Goal: Obtain resource: Obtain resource

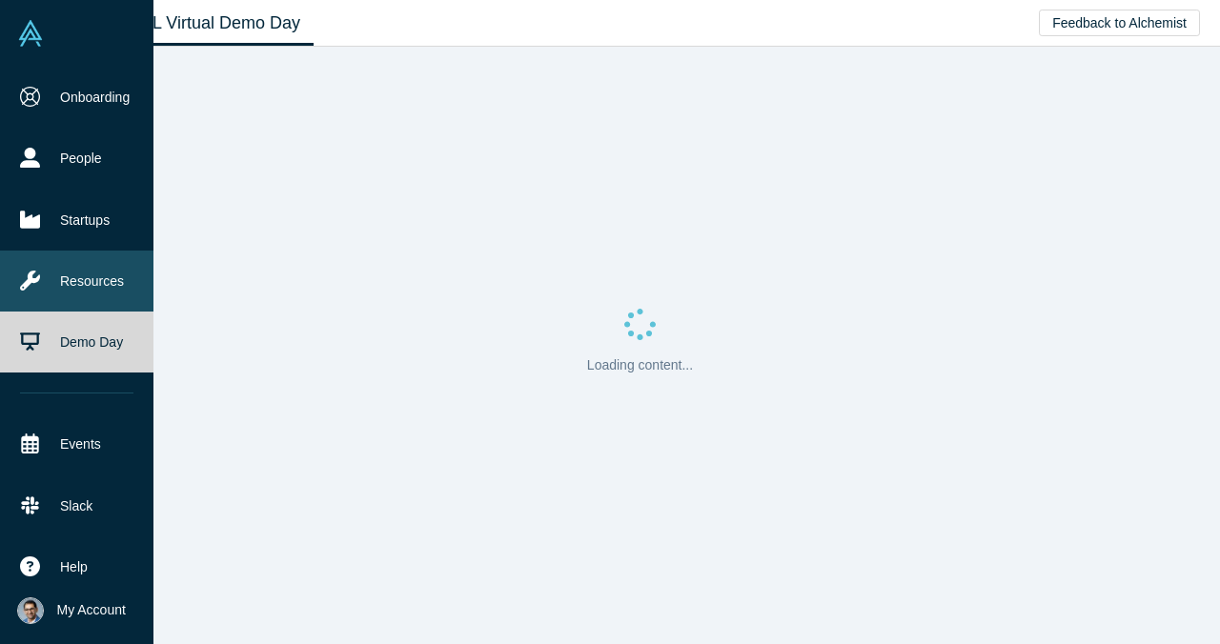
click at [106, 283] on link "Resources" at bounding box center [76, 281] width 153 height 61
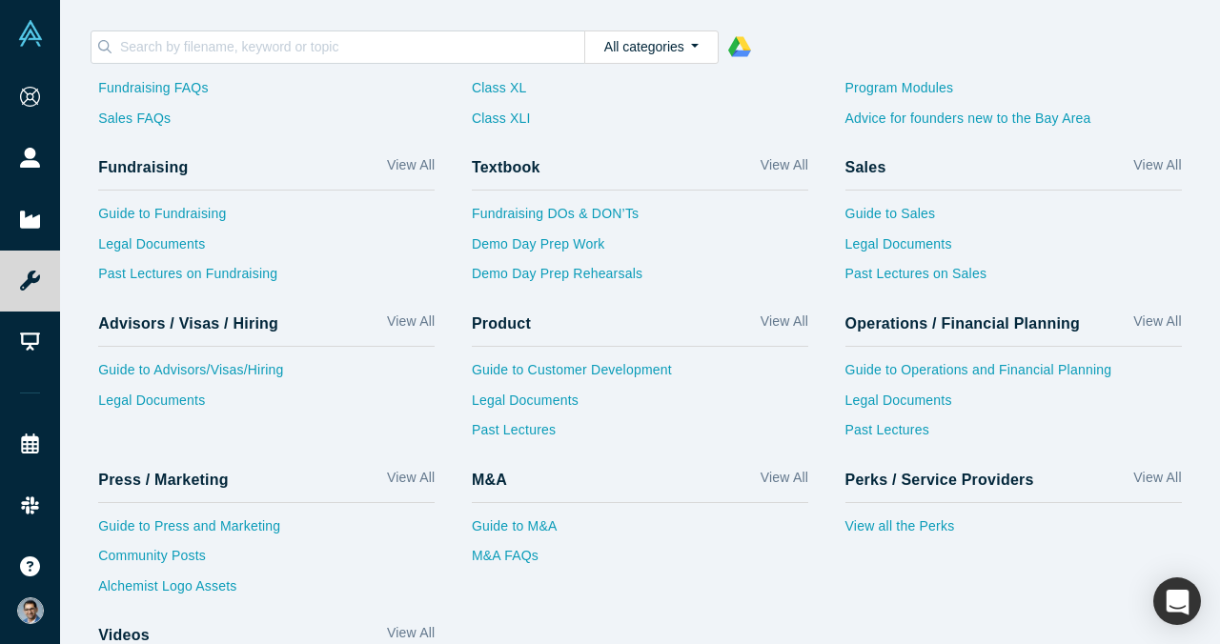
scroll to position [95, 0]
click at [820, 331] on div "Product View All Guide to Customer Development Legal Documents Past Lectures" at bounding box center [641, 378] width 374 height 156
click at [214, 380] on link "Guide to Advisors/Visas/Hiring" at bounding box center [266, 374] width 337 height 31
click at [176, 404] on link "Legal Documents" at bounding box center [266, 405] width 337 height 31
